Goal: Transaction & Acquisition: Purchase product/service

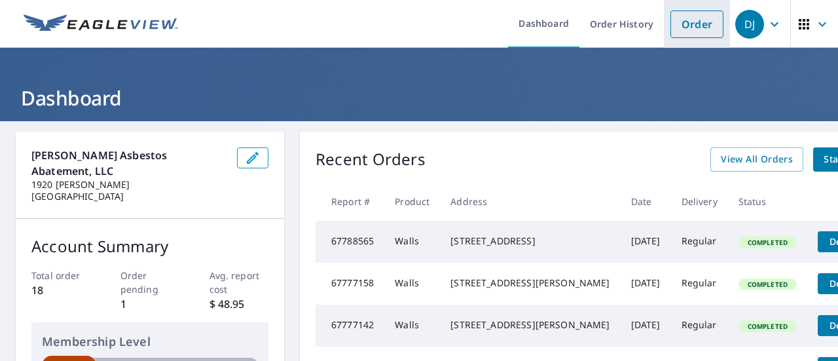
click at [701, 22] on link "Order" at bounding box center [696, 23] width 53 height 27
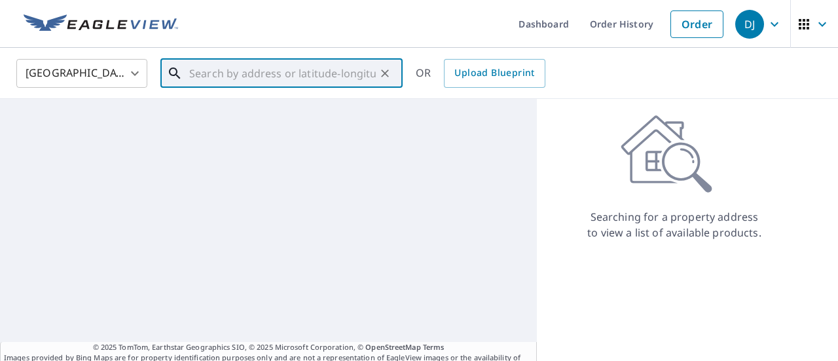
click at [304, 73] on input "text" at bounding box center [282, 73] width 187 height 37
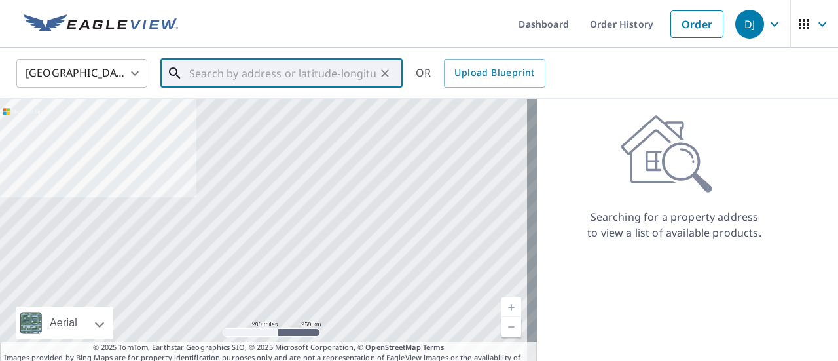
paste input "21178 SW 89th Rd, Beatrice, NE 68310"
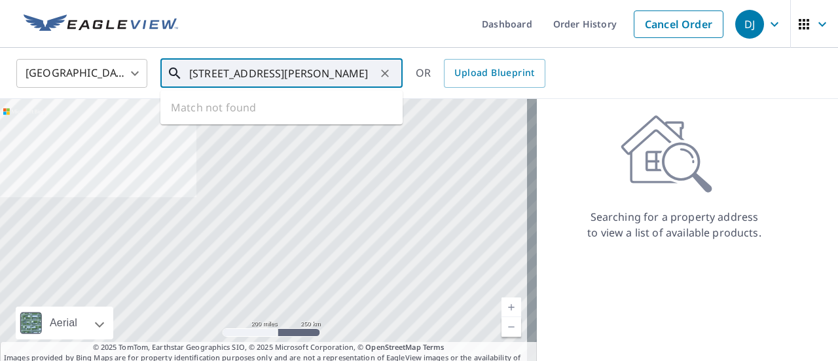
scroll to position [0, 3]
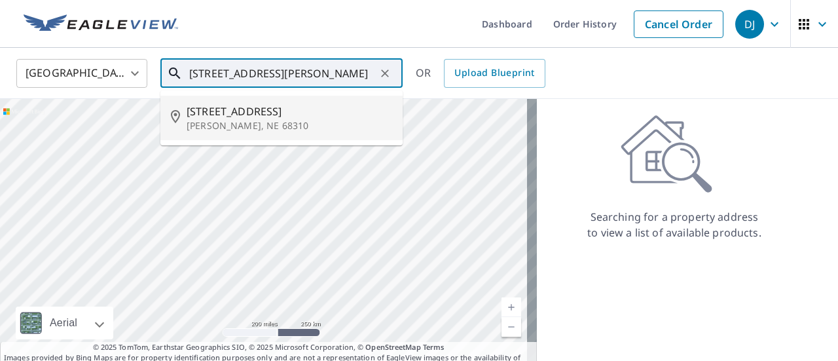
click at [258, 113] on span "21178 Sw 89th Rd" at bounding box center [290, 111] width 206 height 16
type input "21178 Sw 89th Rd Beatrice, NE 68310"
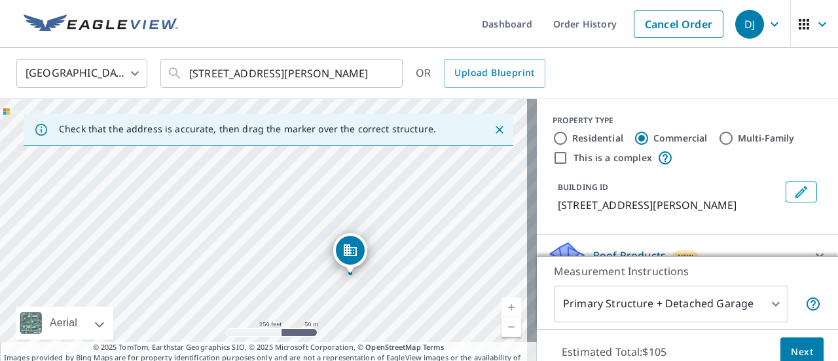
drag, startPoint x: 331, startPoint y: 177, endPoint x: 420, endPoint y: 217, distance: 97.6
click at [420, 217] on div "21178 SW 89th Rd Beatrice, NE 68310" at bounding box center [268, 236] width 537 height 275
drag, startPoint x: 266, startPoint y: 232, endPoint x: 302, endPoint y: 247, distance: 39.6
click at [302, 247] on div "21178 SW 89th Rd Beatrice, NE 68310" at bounding box center [268, 236] width 537 height 275
drag, startPoint x: 443, startPoint y: 284, endPoint x: 347, endPoint y: 227, distance: 111.6
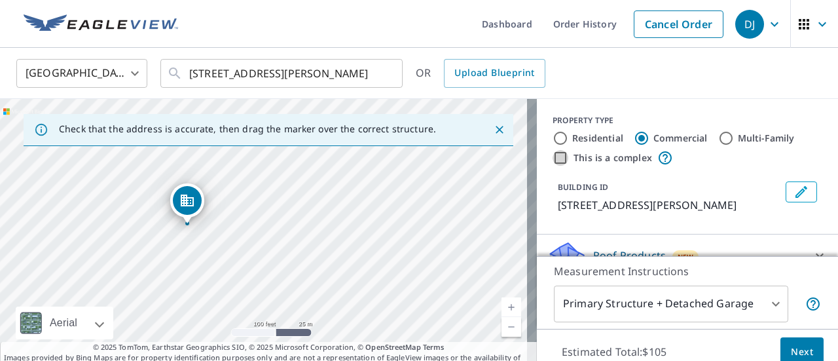
click at [553, 156] on input "This is a complex" at bounding box center [561, 158] width 16 height 16
checkbox input "true"
type input "4"
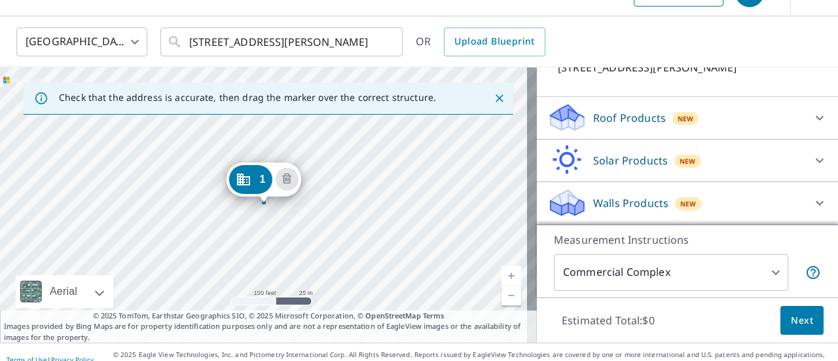
scroll to position [46, 0]
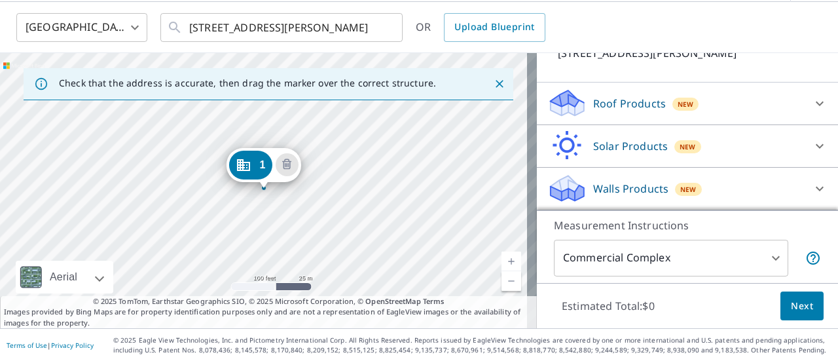
click at [812, 183] on icon at bounding box center [820, 189] width 16 height 16
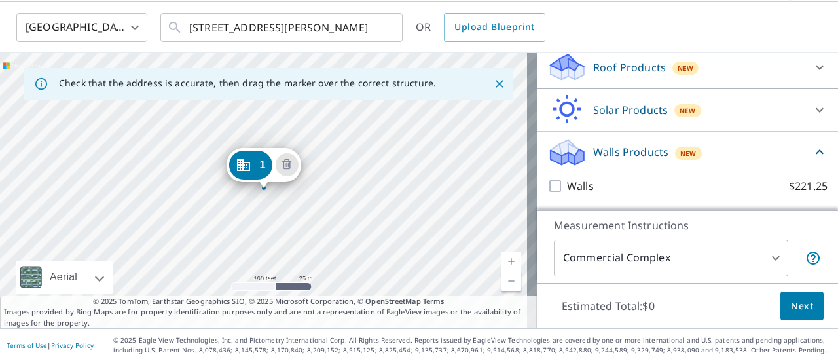
scroll to position [218, 0]
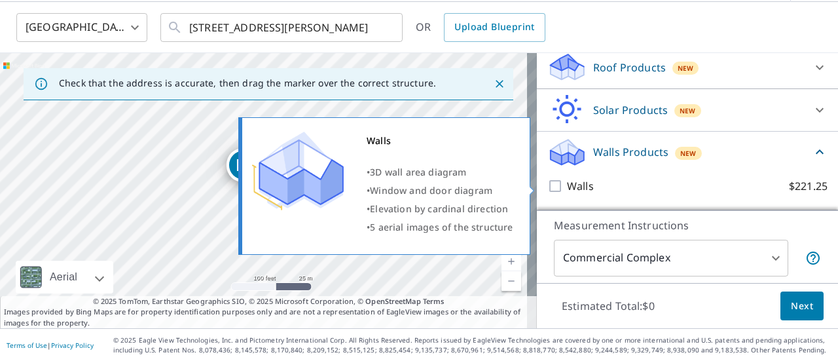
click at [548, 183] on input "Walls $221.25" at bounding box center [557, 186] width 20 height 16
checkbox input "true"
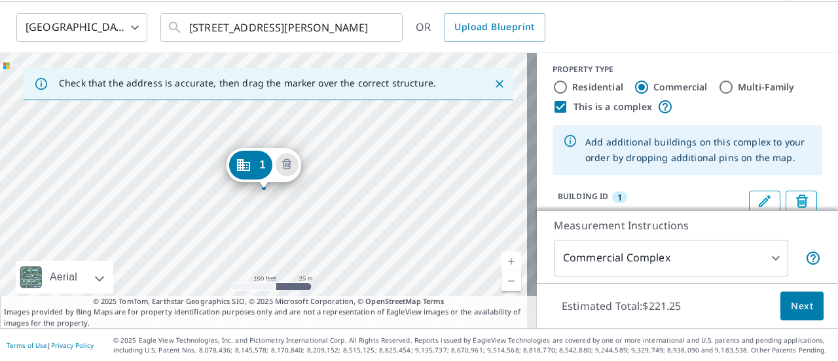
scroll to position [71, 0]
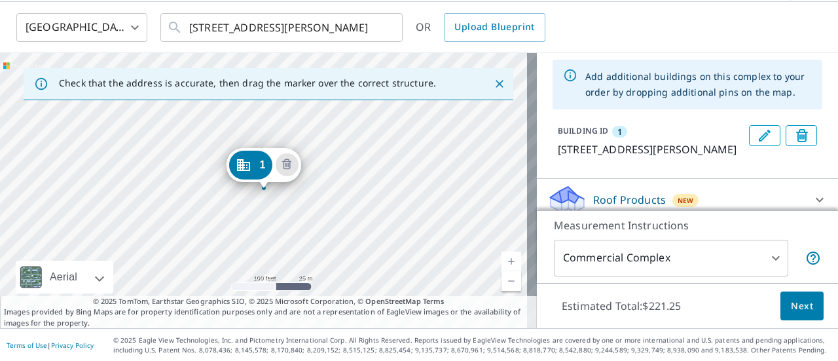
click at [766, 253] on body "DJ DJ Dashboard Order History Cancel Order DJ United States US ​ 21178 Sw 89th …" at bounding box center [419, 180] width 838 height 361
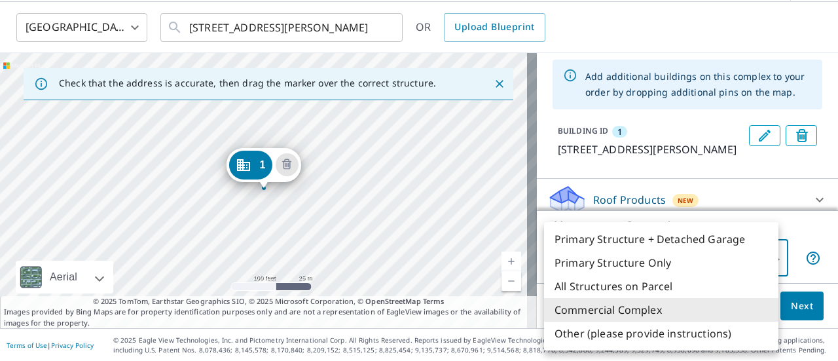
click at [631, 310] on li "Commercial Complex" at bounding box center [661, 310] width 234 height 24
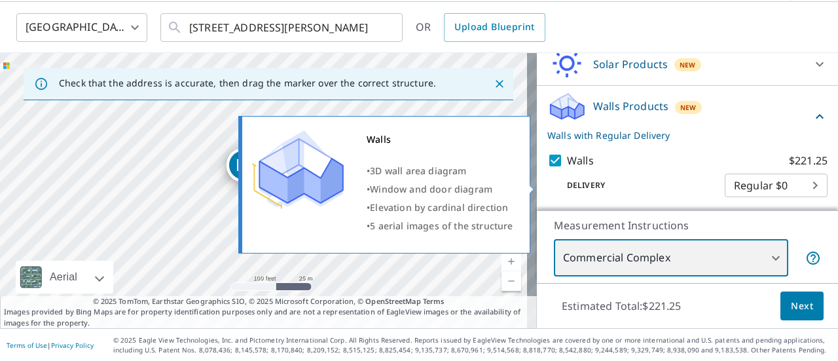
scroll to position [267, 0]
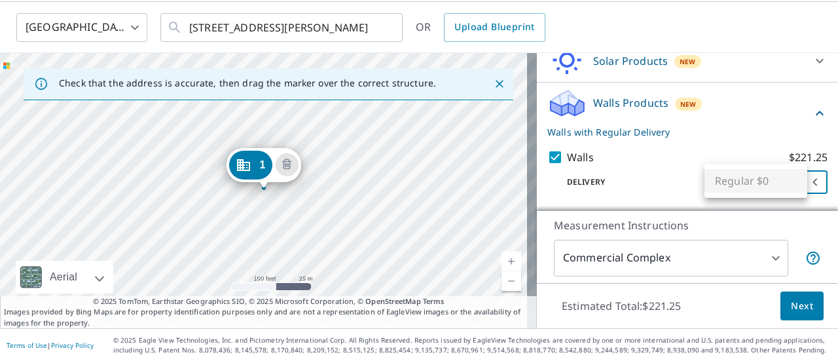
click at [756, 181] on body "DJ DJ Dashboard Order History Cancel Order DJ United States US ​ 21178 Sw 89th …" at bounding box center [419, 180] width 838 height 361
click at [756, 181] on ul "Regular $0" at bounding box center [756, 181] width 103 height 34
click at [640, 175] on div at bounding box center [419, 180] width 838 height 361
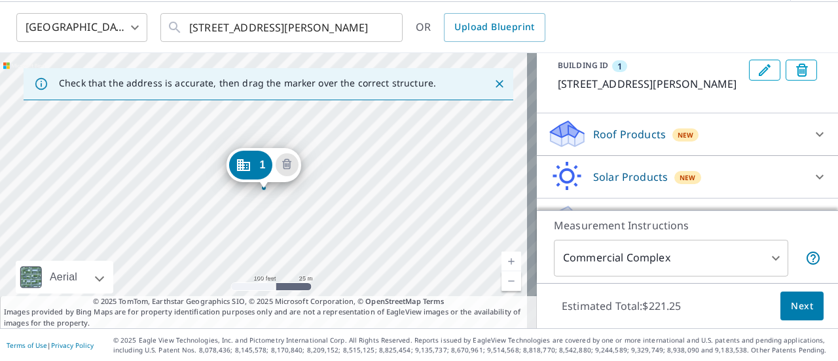
scroll to position [71, 0]
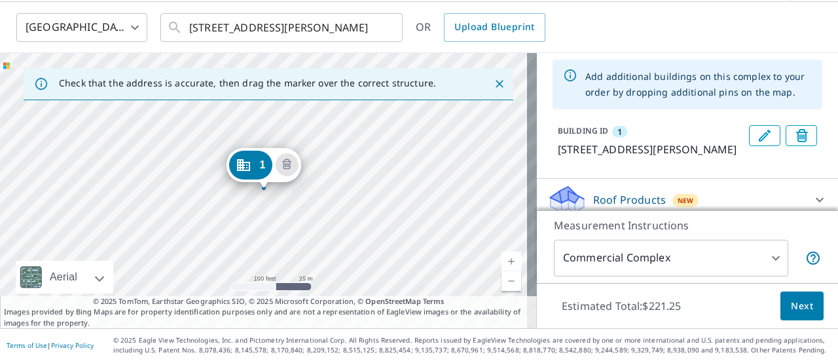
click at [757, 132] on icon "Edit building 1" at bounding box center [765, 136] width 16 height 16
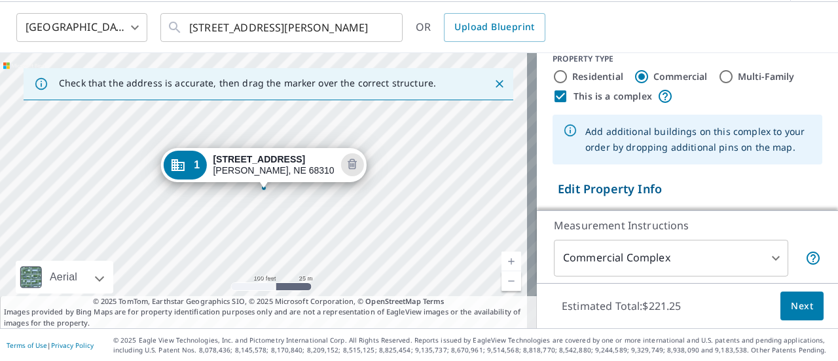
scroll to position [5, 0]
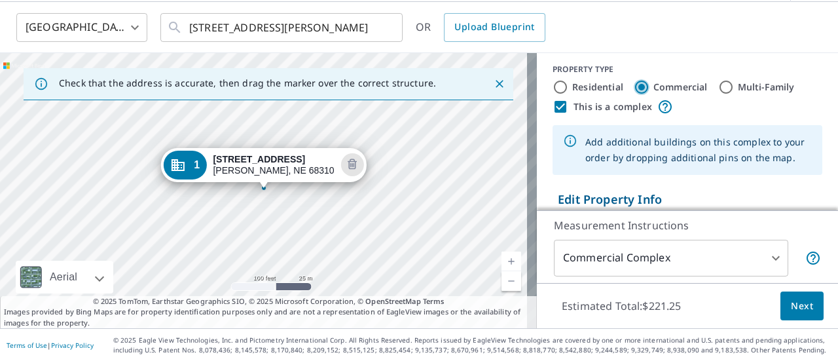
click at [634, 86] on input "Commercial" at bounding box center [642, 87] width 16 height 16
click at [554, 84] on input "Residential" at bounding box center [561, 87] width 16 height 16
radio input "true"
type input "1"
click at [762, 255] on body "DJ DJ Dashboard Order History Cancel Order DJ United States US ​ 21178 Sw 89th …" at bounding box center [419, 180] width 838 height 361
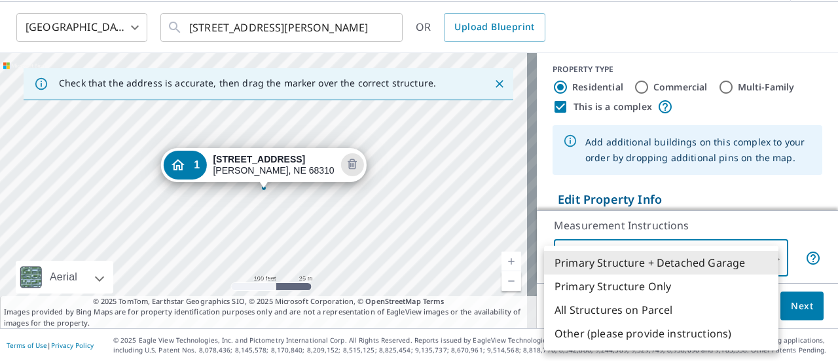
click at [740, 168] on div at bounding box center [419, 180] width 838 height 361
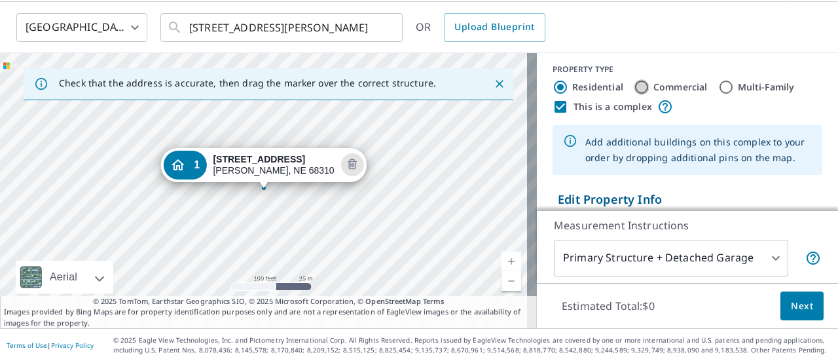
click at [634, 82] on input "Commercial" at bounding box center [642, 87] width 16 height 16
radio input "true"
type input "4"
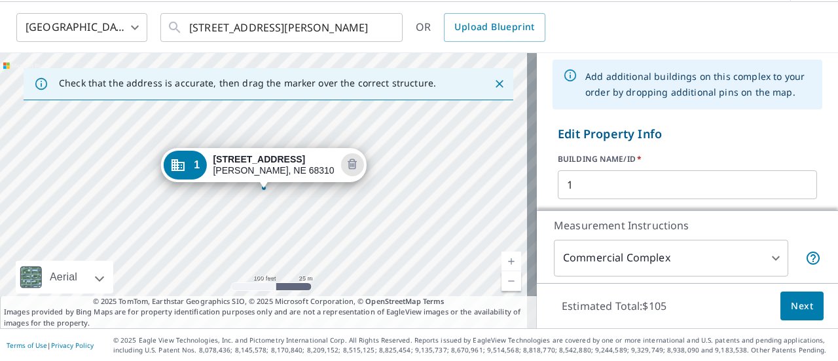
scroll to position [136, 0]
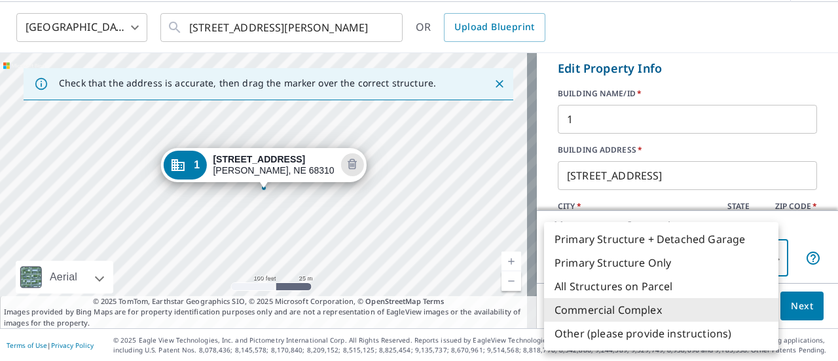
click at [725, 257] on body "DJ DJ Dashboard Order History Cancel Order DJ United States US ​ 21178 Sw 89th …" at bounding box center [419, 180] width 838 height 361
click at [634, 310] on li "Commercial Complex" at bounding box center [661, 310] width 234 height 24
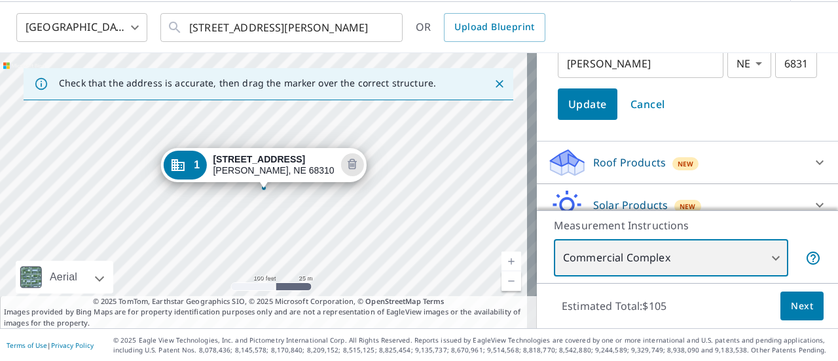
scroll to position [333, 0]
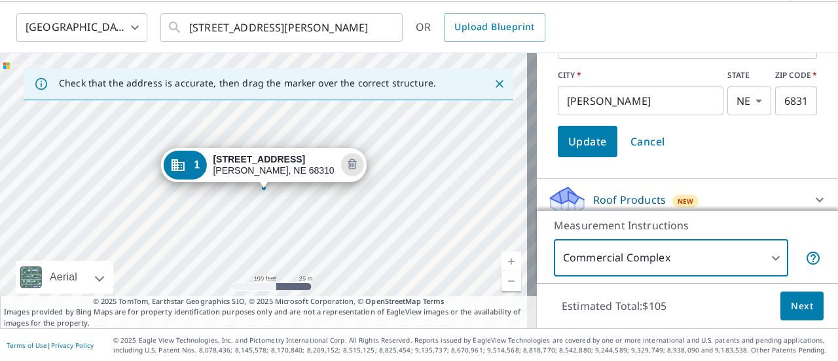
click at [576, 141] on span "Update" at bounding box center [587, 141] width 39 height 18
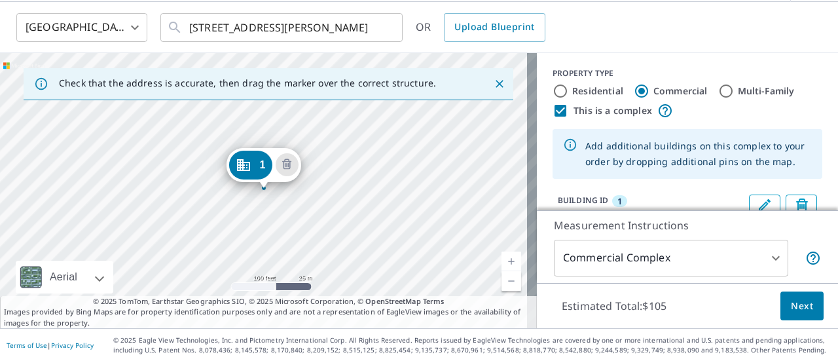
scroll to position [0, 0]
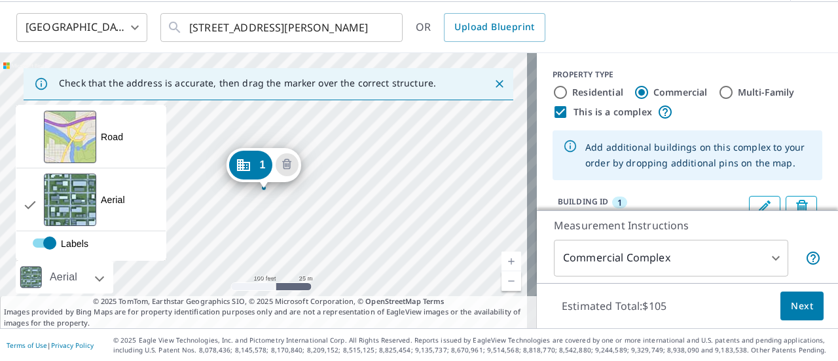
click at [107, 273] on div "Aerial" at bounding box center [65, 277] width 98 height 33
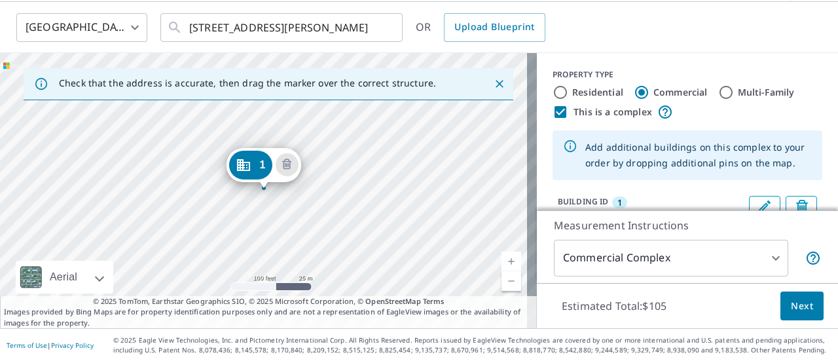
click at [107, 273] on div "Aerial" at bounding box center [65, 277] width 98 height 33
drag, startPoint x: 332, startPoint y: 189, endPoint x: 299, endPoint y: 216, distance: 42.8
click at [299, 216] on div "2 Loading address 1 21178 SW 89th Rd Beatrice, NE 68310" at bounding box center [268, 190] width 537 height 275
drag, startPoint x: 328, startPoint y: 162, endPoint x: 346, endPoint y: 170, distance: 19.3
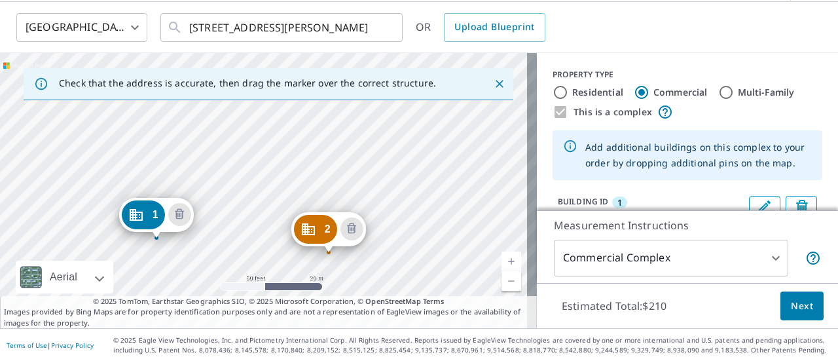
drag, startPoint x: 381, startPoint y: 153, endPoint x: 427, endPoint y: 191, distance: 59.1
click at [427, 191] on div "2 21178 SW 89th Rd Ellis, NE 68310 1 21178 SW 89th Rd Beatrice, NE 68310" at bounding box center [268, 190] width 537 height 275
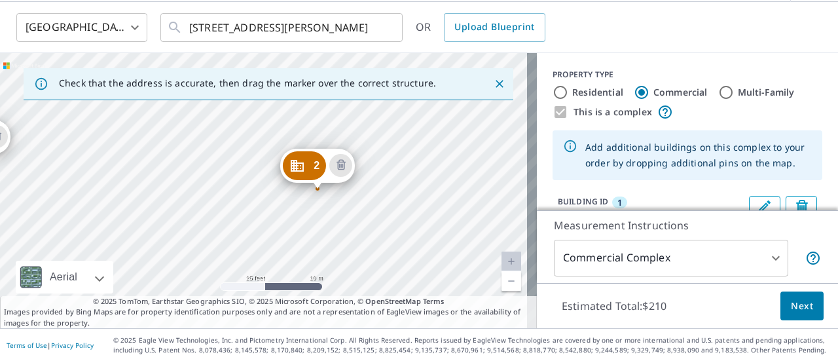
drag, startPoint x: 399, startPoint y: 236, endPoint x: 419, endPoint y: 189, distance: 51.7
click at [419, 189] on div "2 21178 SW 89th Rd Ellis, NE 68310 1 21178 SW 89th Rd Beatrice, NE 68310" at bounding box center [268, 190] width 537 height 275
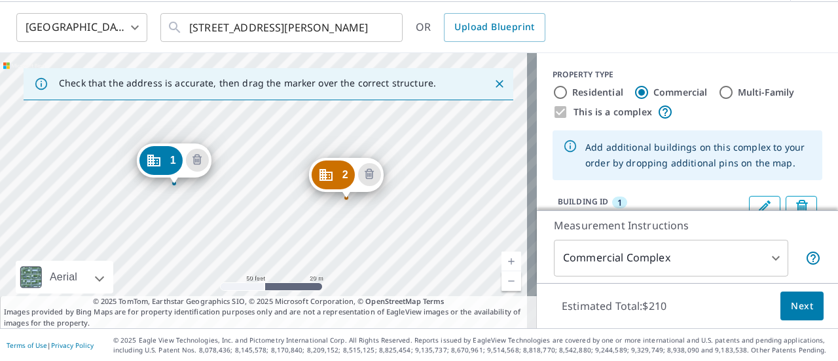
drag, startPoint x: 426, startPoint y: 186, endPoint x: 481, endPoint y: 324, distance: 148.7
click at [481, 324] on div "Check that the address is accurate, then drag the marker over the correct struc…" at bounding box center [268, 190] width 537 height 275
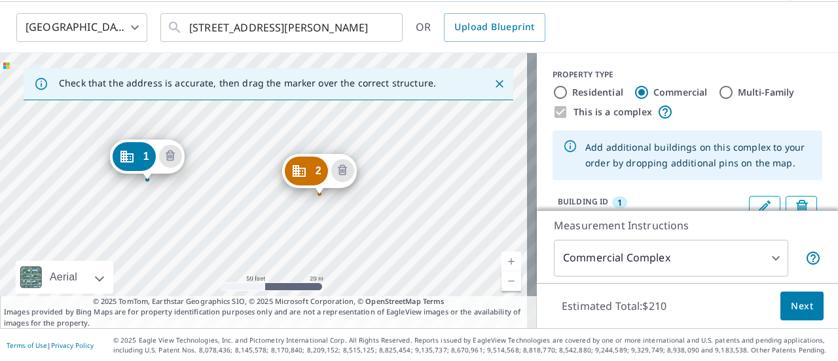
drag, startPoint x: 435, startPoint y: 264, endPoint x: 458, endPoint y: 316, distance: 56.6
click at [457, 313] on div "Check that the address is accurate, then drag the marker over the correct struc…" at bounding box center [268, 190] width 537 height 275
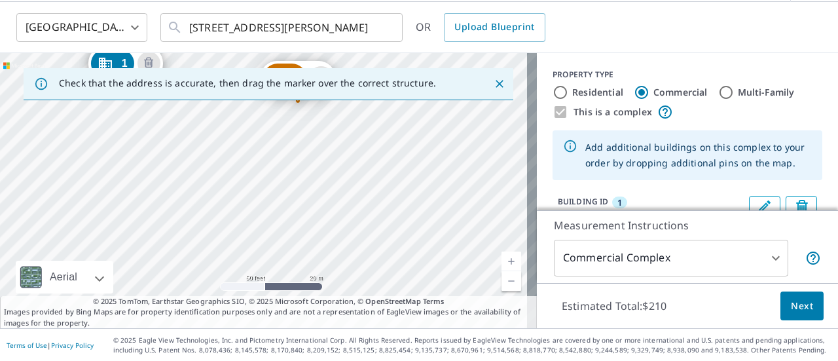
click at [423, 196] on div "2 21178 SW 89th Rd Ellis, NE 68310 1 21178 SW 89th Rd Beatrice, NE 68310" at bounding box center [268, 190] width 537 height 275
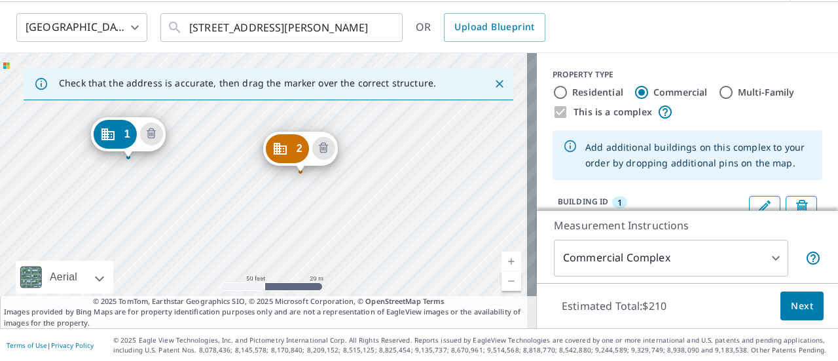
drag, startPoint x: 406, startPoint y: 150, endPoint x: 414, endPoint y: 261, distance: 111.6
click at [414, 261] on div "2 21178 SW 89th Rd Ellis, NE 68310 1 21178 SW 89th Rd Beatrice, NE 68310" at bounding box center [268, 190] width 537 height 275
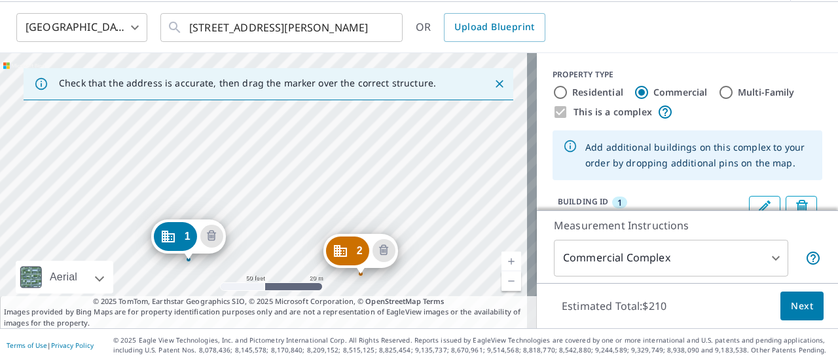
drag, startPoint x: 440, startPoint y: 172, endPoint x: 477, endPoint y: 213, distance: 54.7
click at [477, 213] on div "2 21178 SW 89th Rd Ellis, NE 68310 1 21178 SW 89th Rd Beatrice, NE 68310" at bounding box center [268, 190] width 537 height 275
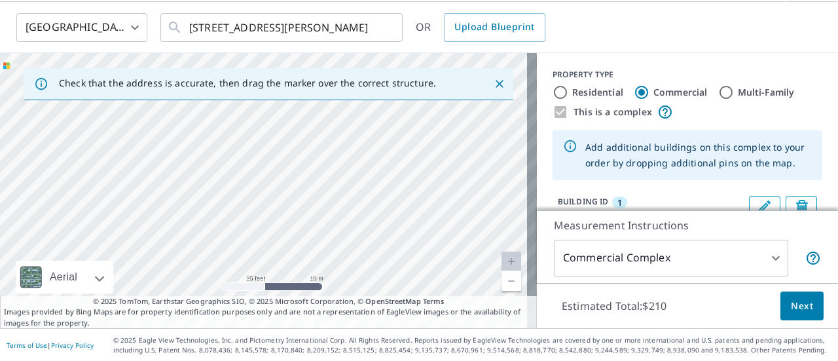
drag, startPoint x: 430, startPoint y: 202, endPoint x: 409, endPoint y: 234, distance: 37.8
click at [409, 234] on div "2 21178 SW 89th Rd Ellis, NE 68310 1 21178 SW 89th Rd Beatrice, NE 68310" at bounding box center [268, 190] width 537 height 275
click at [386, 174] on div "2 21178 SW 89th Rd Ellis, NE 68310 1 21178 SW 89th Rd Beatrice, NE 68310" at bounding box center [268, 190] width 537 height 275
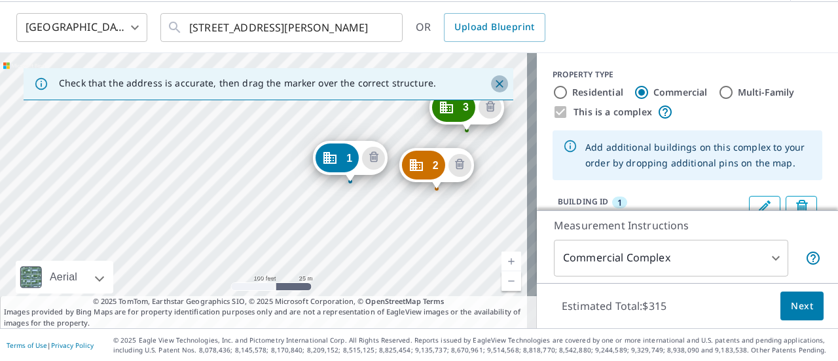
click at [496, 84] on icon "Close" at bounding box center [500, 84] width 8 height 8
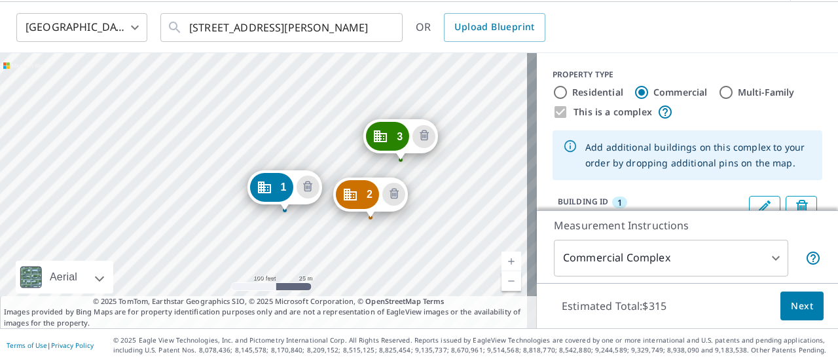
drag, startPoint x: 405, startPoint y: 194, endPoint x: 426, endPoint y: 216, distance: 30.6
click at [426, 216] on div "2 [STREET_ADDRESS][PERSON_NAME] 3 [STREET_ADDRESS][PERSON_NAME] 1 [STREET_ADDRE…" at bounding box center [268, 190] width 537 height 275
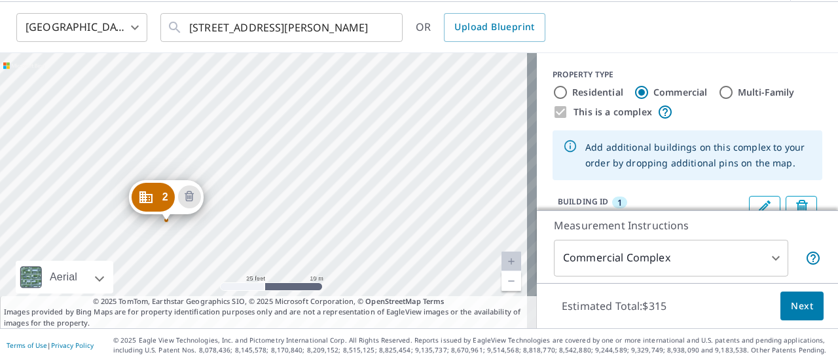
drag, startPoint x: 359, startPoint y: 126, endPoint x: 372, endPoint y: 69, distance: 58.4
click at [372, 69] on div "2 [STREET_ADDRESS][PERSON_NAME] 3 [STREET_ADDRESS][PERSON_NAME] 1 [STREET_ADDRE…" at bounding box center [268, 190] width 537 height 275
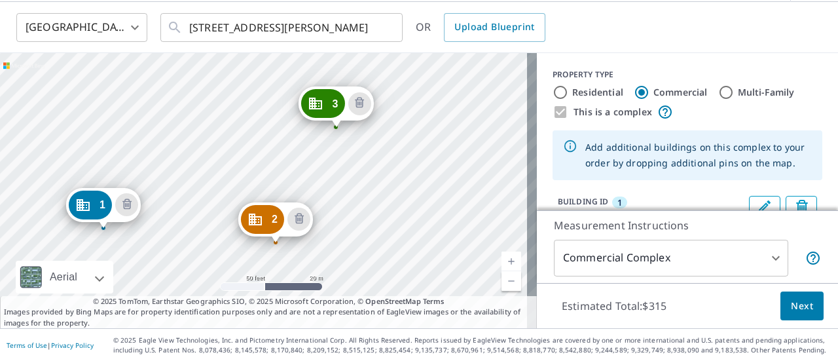
drag, startPoint x: 374, startPoint y: 90, endPoint x: 386, endPoint y: 157, distance: 68.6
click at [386, 157] on div "2 [STREET_ADDRESS][PERSON_NAME] 3 [STREET_ADDRESS][PERSON_NAME] 1 [STREET_ADDRE…" at bounding box center [268, 190] width 537 height 275
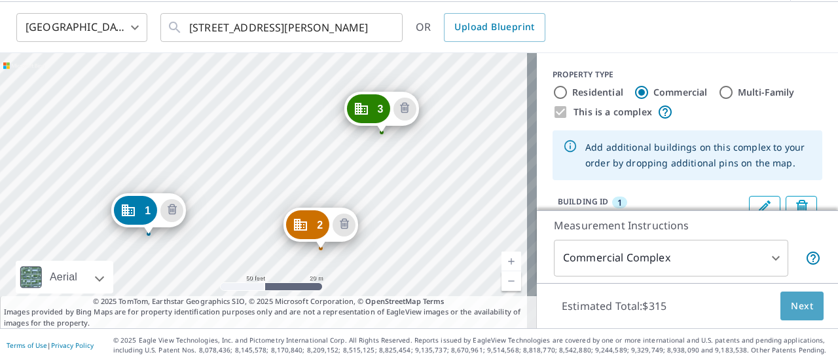
click at [791, 306] on span "Next" at bounding box center [802, 306] width 22 height 16
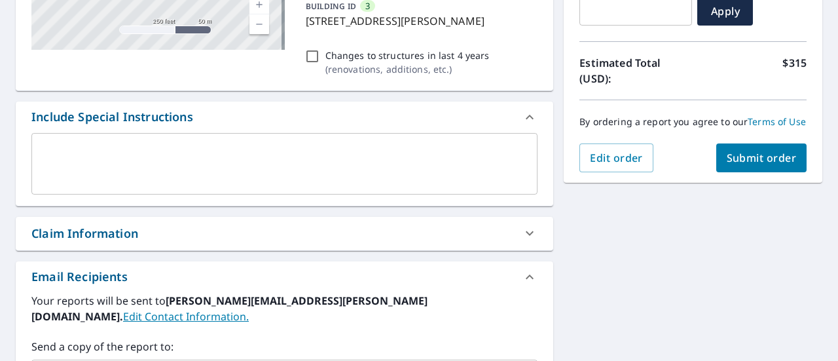
scroll to position [308, 0]
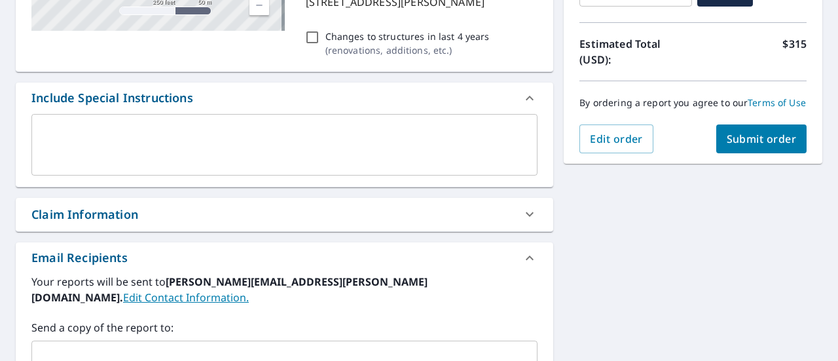
click at [514, 208] on div at bounding box center [529, 213] width 31 height 31
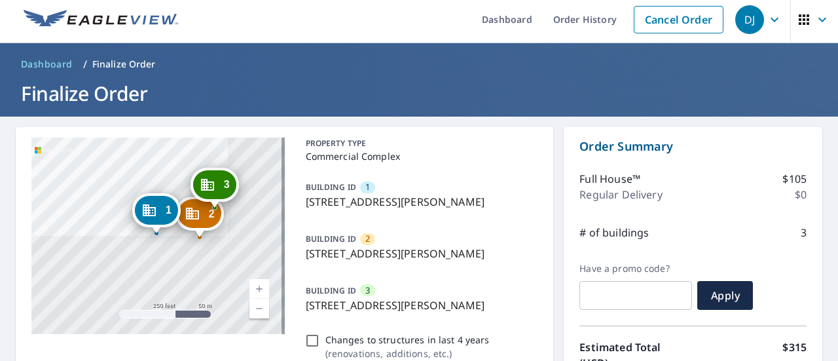
scroll to position [0, 0]
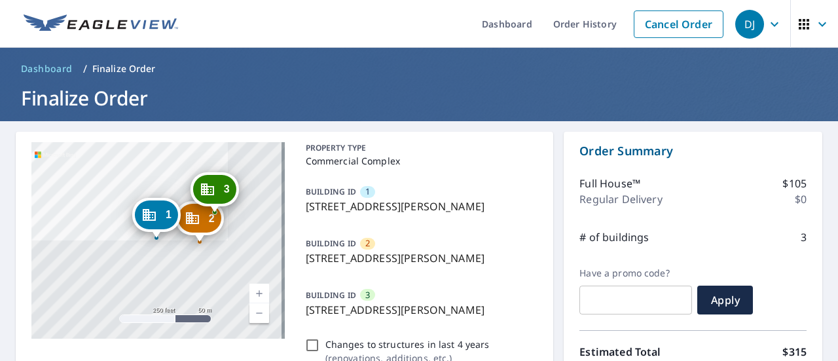
click at [629, 196] on p "Regular Delivery" at bounding box center [620, 199] width 82 height 16
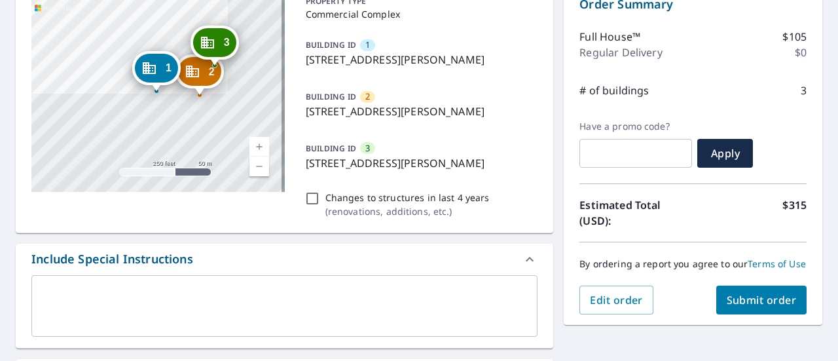
scroll to position [65, 0]
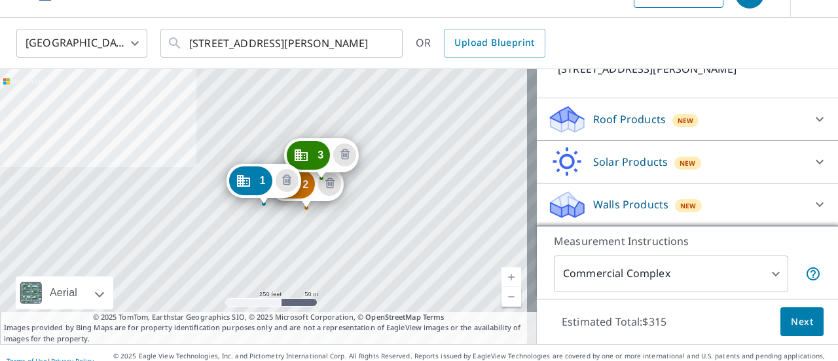
scroll to position [46, 0]
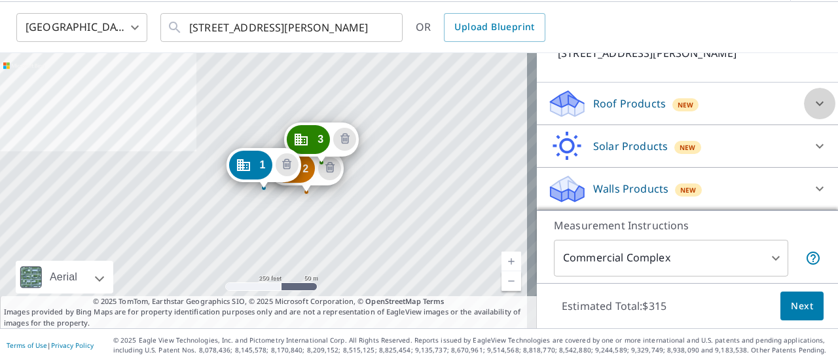
click at [812, 101] on icon at bounding box center [820, 104] width 16 height 16
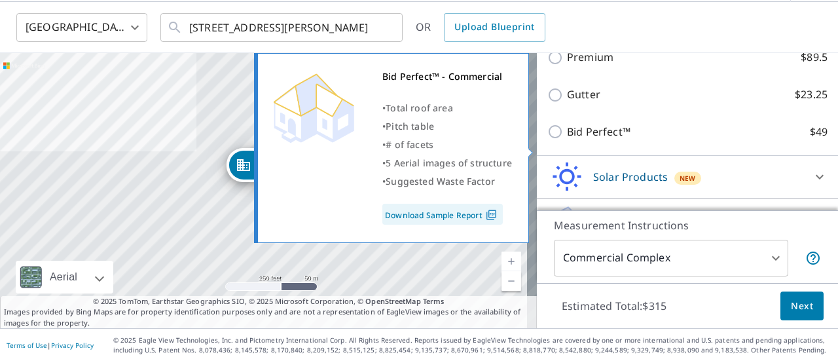
scroll to position [267, 0]
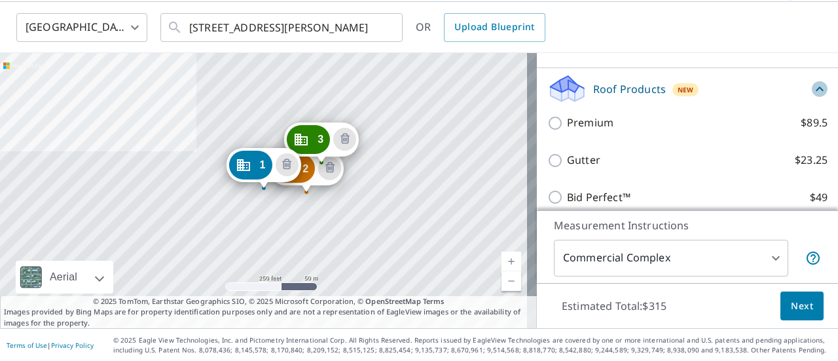
click at [812, 97] on icon at bounding box center [820, 89] width 16 height 16
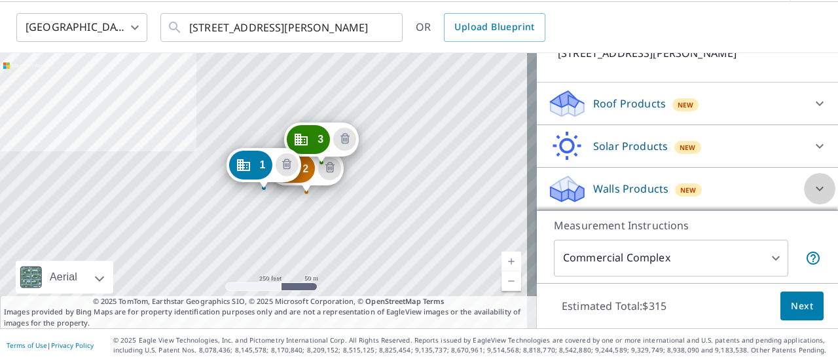
click at [812, 187] on icon at bounding box center [820, 189] width 16 height 16
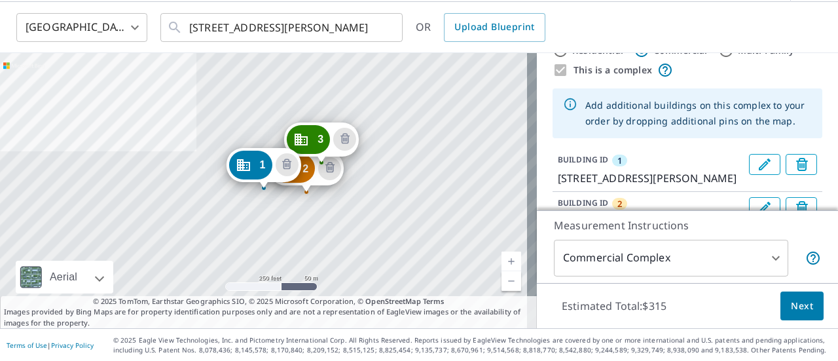
scroll to position [0, 0]
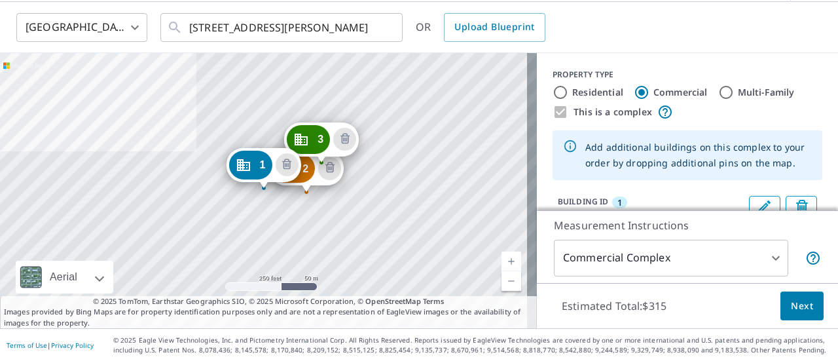
click at [799, 312] on span "Next" at bounding box center [802, 306] width 22 height 16
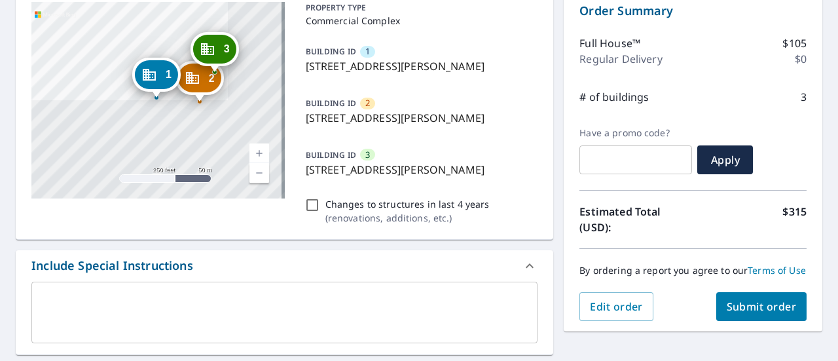
scroll to position [177, 0]
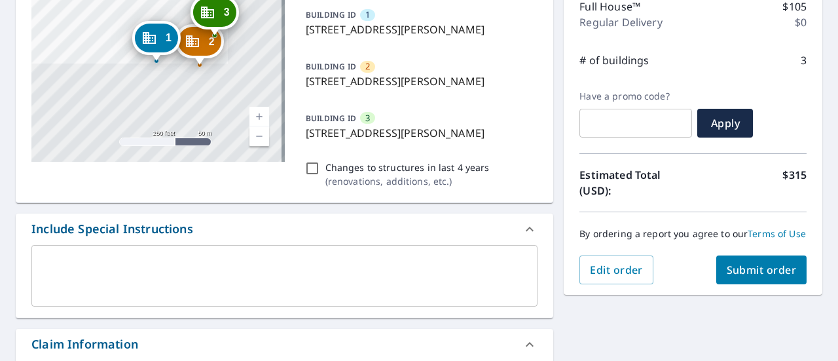
click at [757, 277] on span "Submit order" at bounding box center [762, 270] width 70 height 14
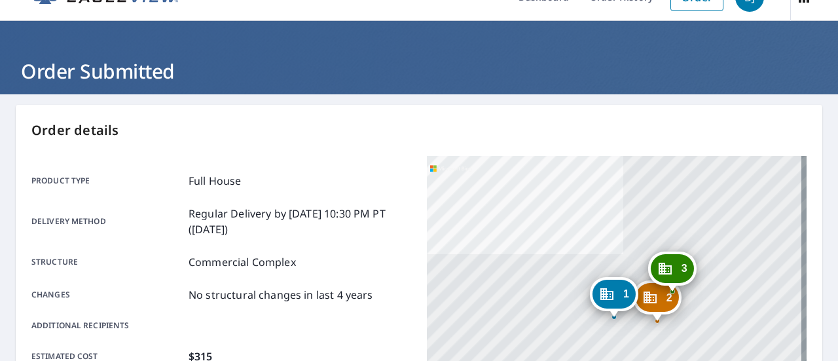
scroll to position [24, 0]
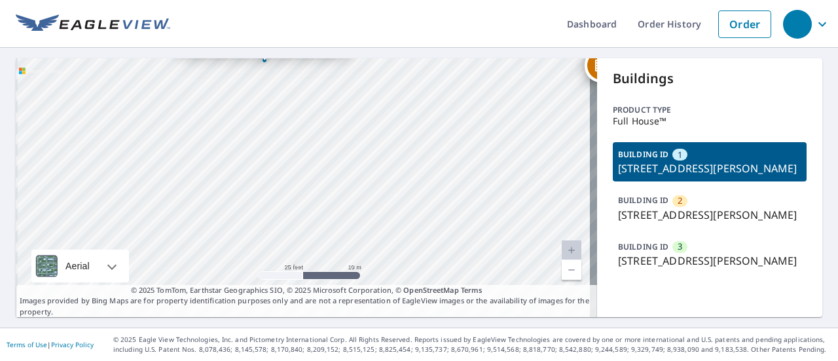
drag, startPoint x: 291, startPoint y: 154, endPoint x: 488, endPoint y: 249, distance: 219.6
click at [488, 249] on div "2 [STREET_ADDRESS][PERSON_NAME] 3 [STREET_ADDRESS][PERSON_NAME] 1 [STREET_ADDRE…" at bounding box center [306, 187] width 581 height 259
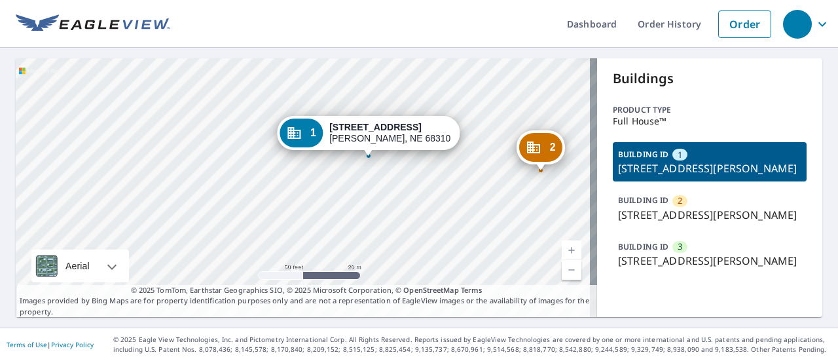
drag, startPoint x: 432, startPoint y: 179, endPoint x: 439, endPoint y: 187, distance: 10.7
click at [439, 187] on div "2 [STREET_ADDRESS][PERSON_NAME] 3 [STREET_ADDRESS][PERSON_NAME] 1 [STREET_ADDRE…" at bounding box center [306, 187] width 581 height 259
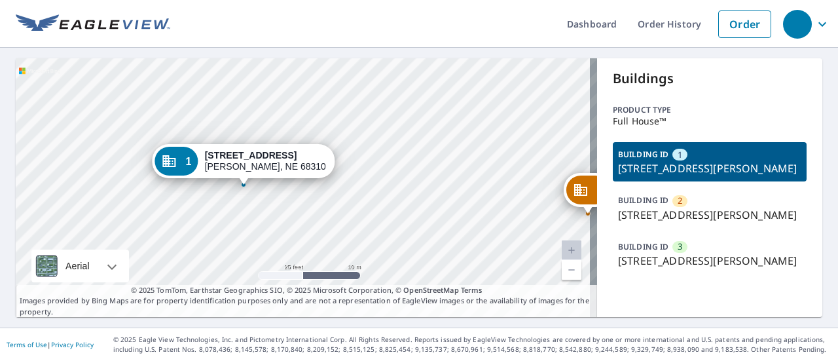
click at [280, 185] on div "2 [STREET_ADDRESS][PERSON_NAME] 3 [STREET_ADDRESS][PERSON_NAME] 1 [STREET_ADDRE…" at bounding box center [306, 187] width 581 height 259
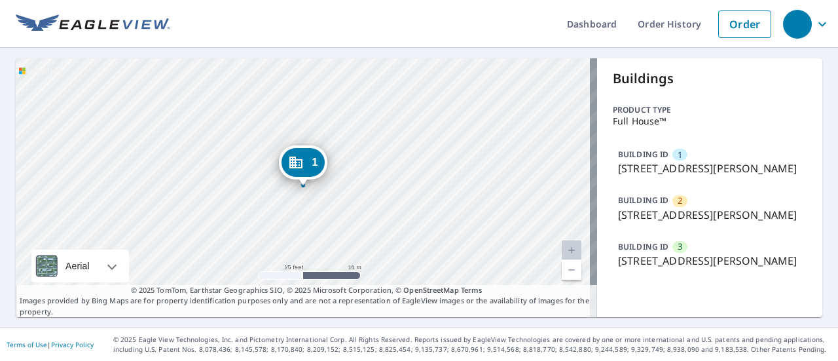
click at [280, 185] on div "2 [STREET_ADDRESS][PERSON_NAME] 3 [STREET_ADDRESS][PERSON_NAME] 1 [STREET_ADDRE…" at bounding box center [306, 187] width 581 height 259
click at [722, 221] on div "BUILDING ID 2 [STREET_ADDRESS][PERSON_NAME]" at bounding box center [710, 207] width 194 height 39
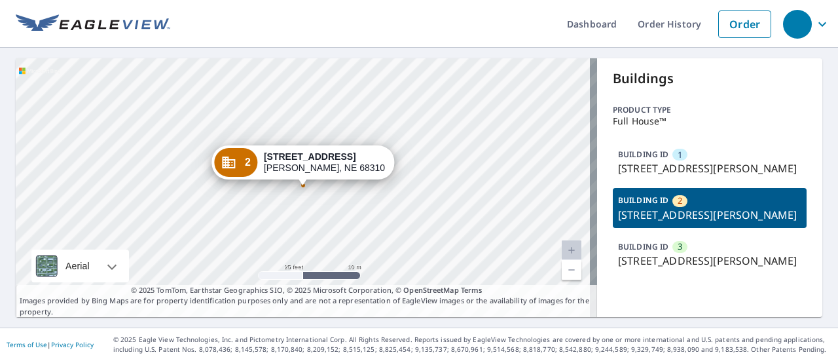
click at [701, 268] on div "BUILDING ID 3 [STREET_ADDRESS][PERSON_NAME]" at bounding box center [710, 253] width 194 height 39
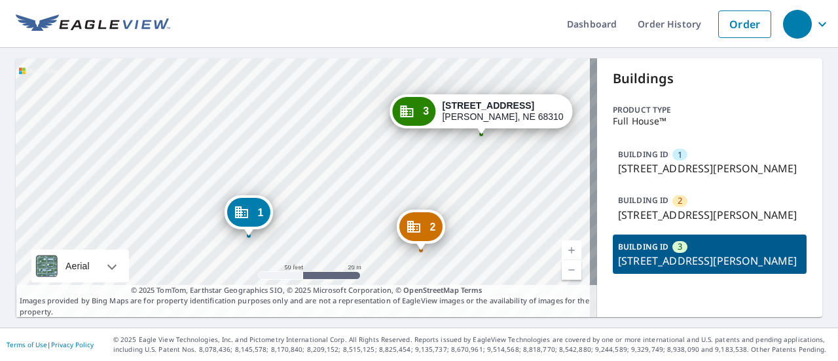
drag, startPoint x: 408, startPoint y: 249, endPoint x: 522, endPoint y: 158, distance: 146.7
click at [522, 158] on div "1 [STREET_ADDRESS][PERSON_NAME] 2 [STREET_ADDRESS][PERSON_NAME] 3 [STREET_ADDRE…" at bounding box center [306, 187] width 581 height 259
click at [728, 24] on link "Order" at bounding box center [744, 23] width 53 height 27
